Goal: Complete application form

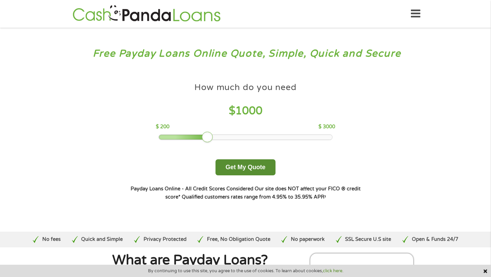
click at [230, 172] on button "Get My Quote" at bounding box center [245, 167] width 60 height 16
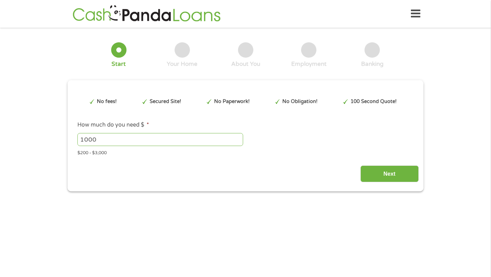
type input "EAIaIQobChMI8LvI1c2rjwMV5Z3uAR2h2hwvEAAYBCAAEgIkQfD_BwE"
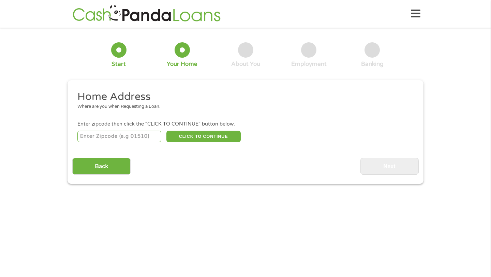
click at [131, 133] on input "number" at bounding box center [119, 136] width 84 height 12
type input "92801"
select select "[US_STATE]"
click at [203, 142] on button "CLICK TO CONTINUE" at bounding box center [203, 136] width 74 height 12
type input "92801"
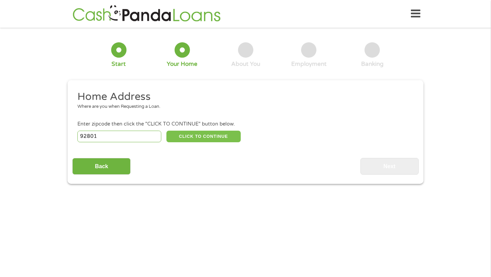
type input "[GEOGRAPHIC_DATA]"
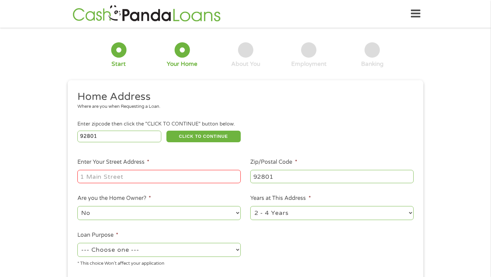
click at [148, 178] on input "Enter Your Street Address *" at bounding box center [158, 176] width 163 height 13
type input "[STREET_ADDRESS]"
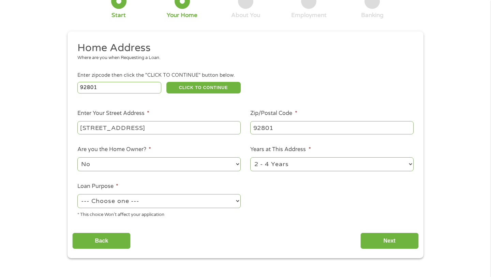
scroll to position [98, 0]
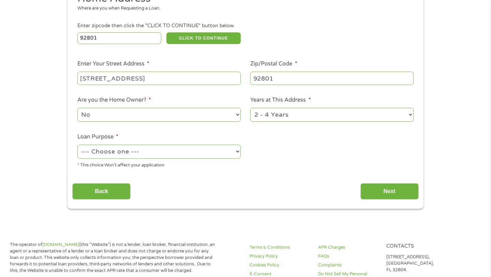
click at [166, 177] on div "Home Address Where are you when Requesting a Loan. Enter zipcode then click the…" at bounding box center [245, 96] width 346 height 208
click at [165, 158] on select "--- Choose one --- Pay Bills Debt Consolidation Home Improvement Major Purchase…" at bounding box center [158, 151] width 163 height 14
select select "shorttermcash"
click at [77, 145] on select "--- Choose one --- Pay Bills Debt Consolidation Home Improvement Major Purchase…" at bounding box center [158, 151] width 163 height 14
click at [367, 197] on input "Next" at bounding box center [389, 191] width 58 height 17
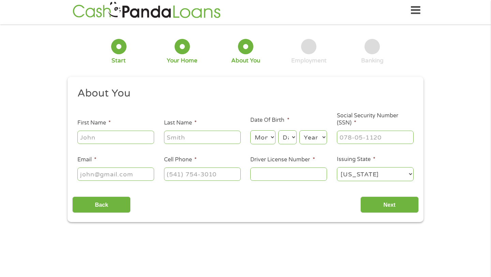
scroll to position [0, 0]
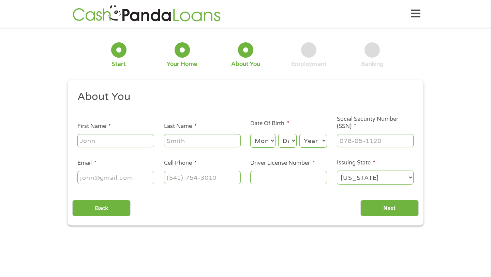
click at [147, 146] on input "First Name *" at bounding box center [115, 140] width 77 height 13
type input "Brielle"
type input "[PERSON_NAME]"
type input "[EMAIL_ADDRESS][DOMAIN_NAME]"
type input "[PHONE_NUMBER]"
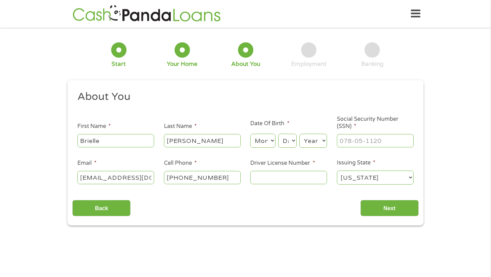
click at [260, 140] on select "Month 1 2 3 4 5 6 7 8 9 10 11 12" at bounding box center [262, 141] width 25 height 14
select select "8"
click at [250, 134] on select "Month 1 2 3 4 5 6 7 8 9 10 11 12" at bounding box center [262, 141] width 25 height 14
click at [284, 141] on select "Day 1 2 3 4 5 6 7 8 9 10 11 12 13 14 15 16 17 18 19 20 21 22 23 24 25 26 27 28 …" at bounding box center [287, 141] width 18 height 14
select select "28"
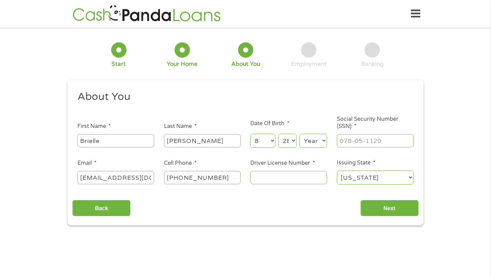
click at [278, 134] on select "Day 1 2 3 4 5 6 7 8 9 10 11 12 13 14 15 16 17 18 19 20 21 22 23 24 25 26 27 28 …" at bounding box center [287, 141] width 18 height 14
click at [314, 143] on select "Year [DATE] 2006 2005 2004 2003 2002 2001 2000 1999 1998 1997 1996 1995 1994 19…" at bounding box center [313, 141] width 28 height 14
select select "2003"
click at [299, 134] on select "Year [DATE] 2006 2005 2004 2003 2002 2001 2000 1999 1998 1997 1996 1995 1994 19…" at bounding box center [313, 141] width 28 height 14
click at [354, 141] on input "___-__-____" at bounding box center [375, 140] width 77 height 13
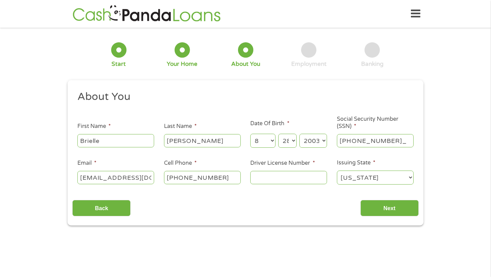
type input "610-41-3703"
click at [292, 180] on input "Driver License Number *" at bounding box center [288, 177] width 77 height 13
type input "y7009614"
click at [288, 191] on div "About You This field is hidden when viewing the form Title * --- Choose one ---…" at bounding box center [245, 153] width 346 height 126
click at [376, 203] on input "Next" at bounding box center [389, 208] width 58 height 17
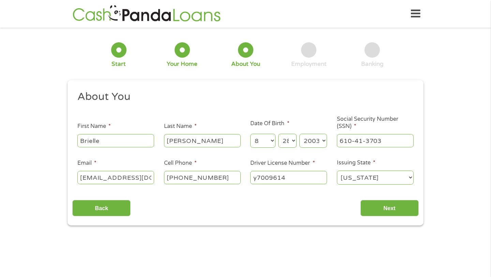
scroll to position [3, 3]
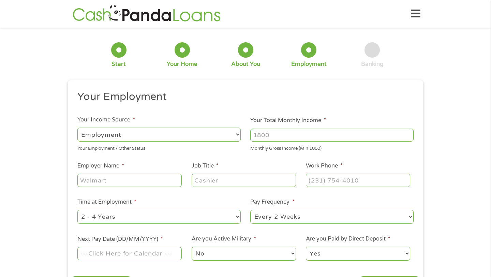
click at [260, 136] on input "Your Total Monthly Income *" at bounding box center [331, 134] width 163 height 13
type input "2900"
click at [144, 181] on input "Employer Name *" at bounding box center [129, 179] width 104 height 13
type input "usafact"
type input "admin assistant"
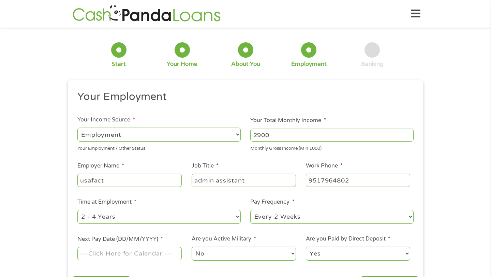
type input "[PHONE_NUMBER]"
click at [197, 218] on select "--- Choose one --- 1 Year or less 1 - 2 Years 2 - 4 Years Over 4 Years" at bounding box center [158, 216] width 163 height 14
click at [77, 209] on select "--- Choose one --- 1 Year or less 1 - 2 Years 2 - 4 Years Over 4 Years" at bounding box center [158, 216] width 163 height 14
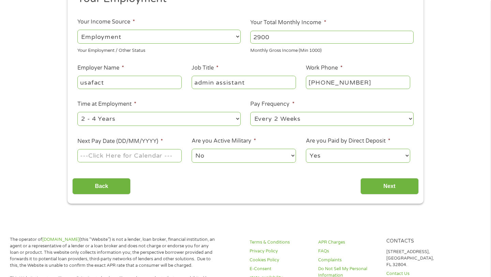
scroll to position [100, 0]
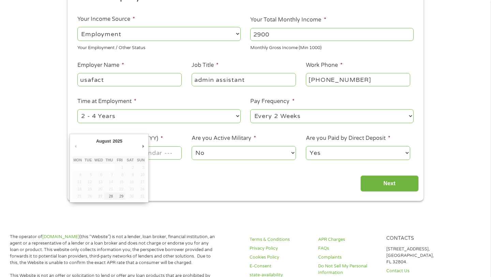
click at [158, 156] on input "Next Pay Date (DD/MM/YYYY) *" at bounding box center [129, 152] width 104 height 13
type input "[DATE]"
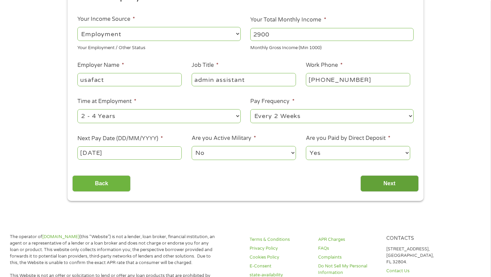
click at [379, 185] on input "Next" at bounding box center [389, 183] width 58 height 17
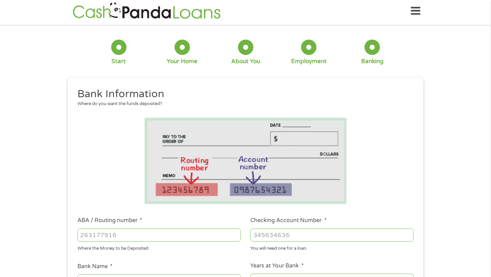
scroll to position [0, 0]
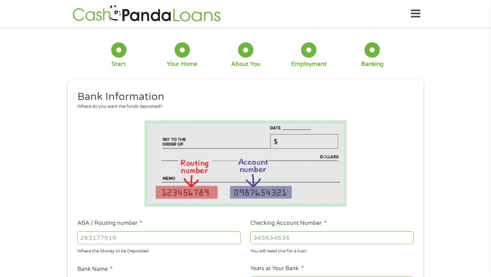
click at [163, 242] on input "ABA / Routing number *" at bounding box center [158, 237] width 163 height 13
type input "322282001"
type input "SCHOOLSFIRST FEDERAL CREDIT UNION"
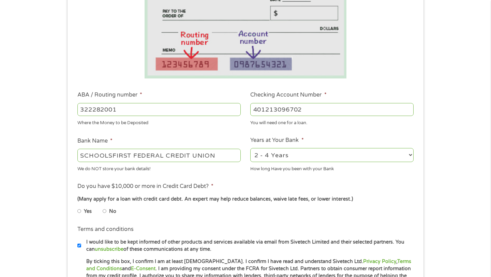
scroll to position [169, 0]
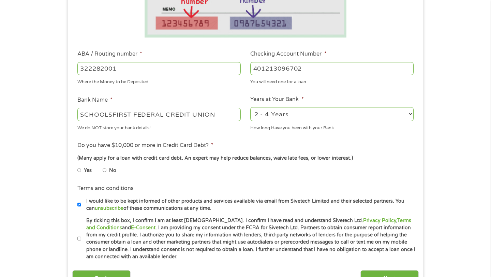
type input "401213096702"
click at [270, 118] on select "2 - 4 Years 6 - 12 Months 1 - 2 Years Over 4 Years" at bounding box center [331, 114] width 163 height 14
select select "60months"
click at [250, 107] on select "2 - 4 Years 6 - 12 Months 1 - 2 Years Over 4 Years" at bounding box center [331, 114] width 163 height 14
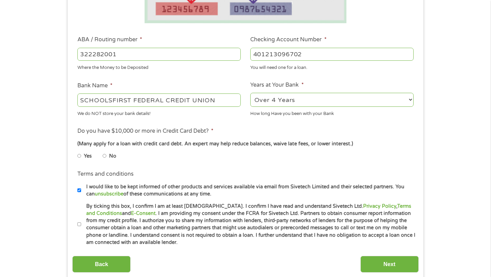
scroll to position [185, 0]
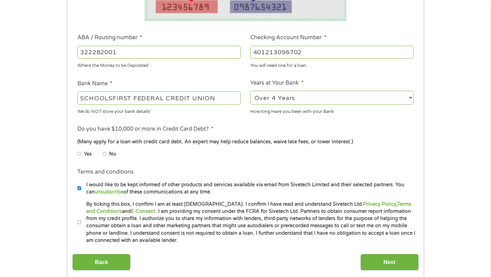
click at [154, 164] on ul "Bank Information Where do you want the funds deposited? ABA / Routing number * …" at bounding box center [245, 74] width 346 height 339
click at [110, 151] on label "No" at bounding box center [112, 153] width 7 height 7
click at [107, 151] on input "No" at bounding box center [105, 153] width 4 height 11
radio input "true"
click at [128, 182] on label "I would like to be kept informed of other products and services available via e…" at bounding box center [248, 188] width 334 height 15
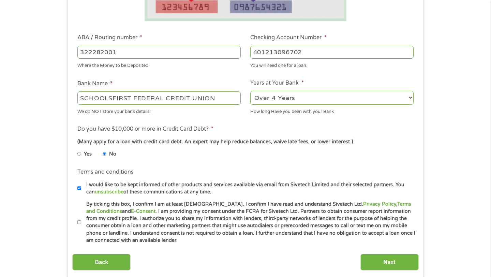
click at [81, 183] on input "I would like to be kept informed of other products and services available via e…" at bounding box center [79, 188] width 4 height 11
checkbox input "false"
click at [131, 203] on label "By ticking this box, I confirm I am at least [DEMOGRAPHIC_DATA]. I confirm I ha…" at bounding box center [248, 222] width 334 height 44
click at [81, 217] on input "By ticking this box, I confirm I am at least [DEMOGRAPHIC_DATA]. I confirm I ha…" at bounding box center [79, 222] width 4 height 11
checkbox input "true"
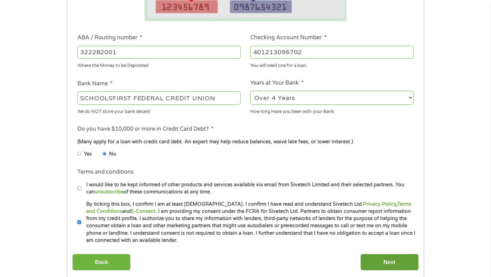
click at [365, 262] on input "Next" at bounding box center [389, 261] width 58 height 17
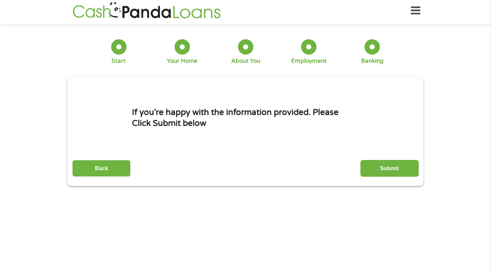
scroll to position [0, 0]
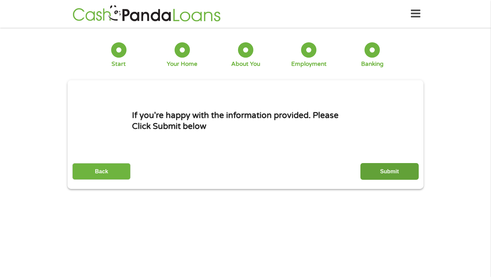
click at [367, 176] on input "Submit" at bounding box center [389, 171] width 58 height 17
